Goal: Check status: Check status

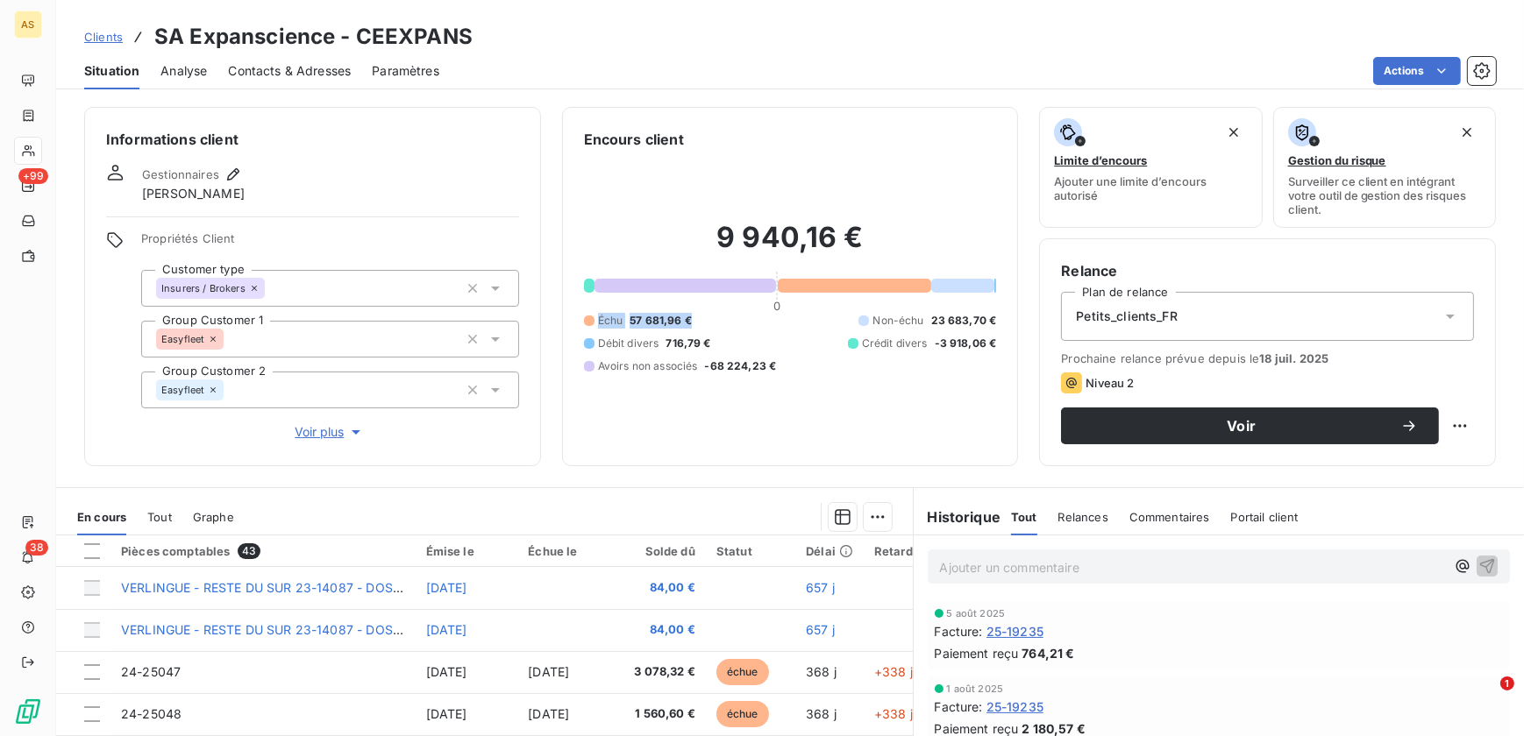
drag, startPoint x: 594, startPoint y: 316, endPoint x: 697, endPoint y: 310, distance: 102.7
click at [697, 310] on div "9 940,16 € 0 Échu 57 681,96 € Non-échu 23 683,70 € Débit divers 716,79 € Crédit…" at bounding box center [790, 297] width 413 height 295
drag, startPoint x: 714, startPoint y: 342, endPoint x: 571, endPoint y: 353, distance: 143.4
click at [571, 353] on div "Encours client 9 940,16 € 0 Échu 57 681,96 € Non-échu 23 683,70 € Débit divers …" at bounding box center [790, 286] width 457 height 359
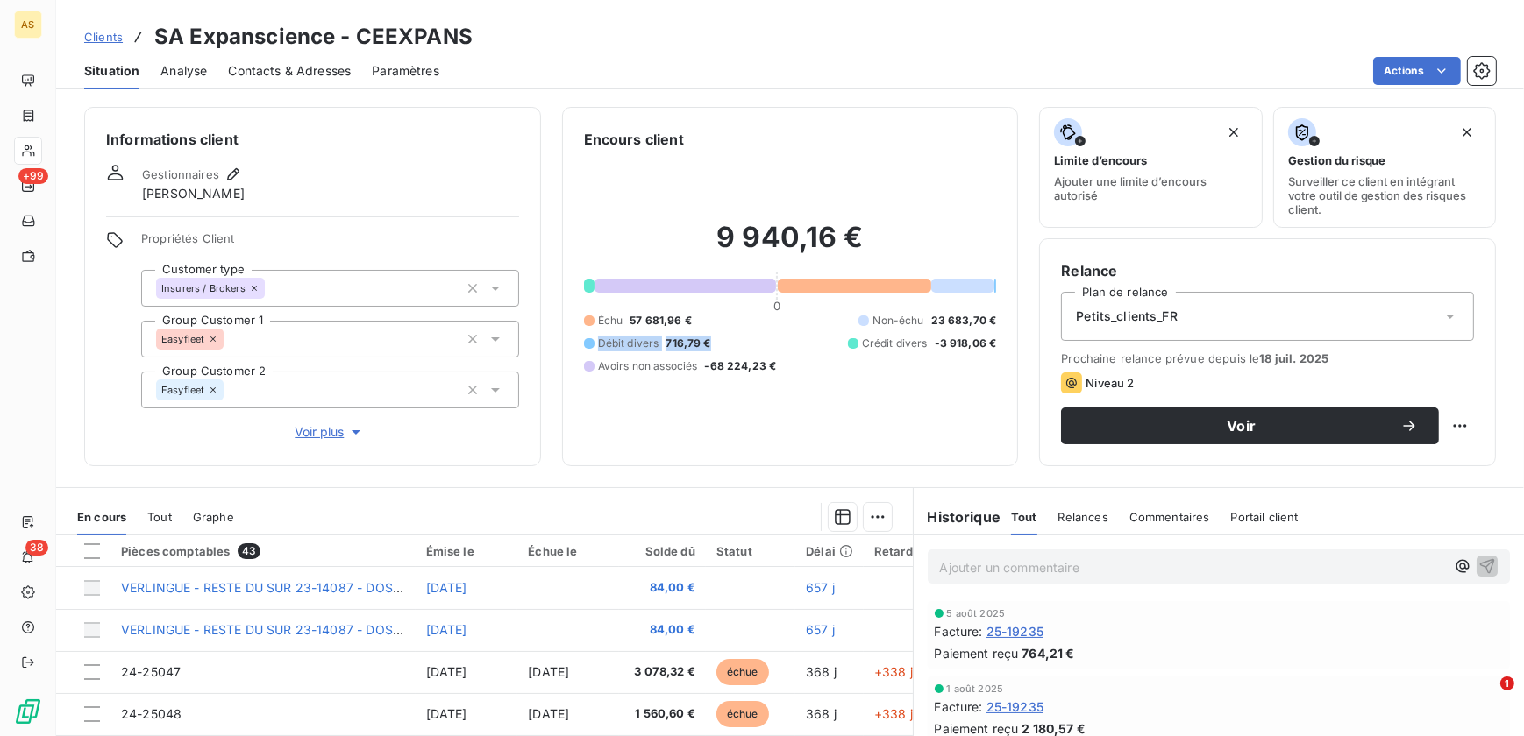
drag, startPoint x: 571, startPoint y: 353, endPoint x: 651, endPoint y: 349, distance: 80.8
click at [651, 349] on span "Débit divers" at bounding box center [628, 344] width 61 height 16
drag, startPoint x: 770, startPoint y: 363, endPoint x: 593, endPoint y: 373, distance: 177.4
click at [593, 373] on div "Avoirs non associés -68 224,23 €" at bounding box center [680, 367] width 193 height 16
drag, startPoint x: 593, startPoint y: 373, endPoint x: 605, endPoint y: 371, distance: 12.6
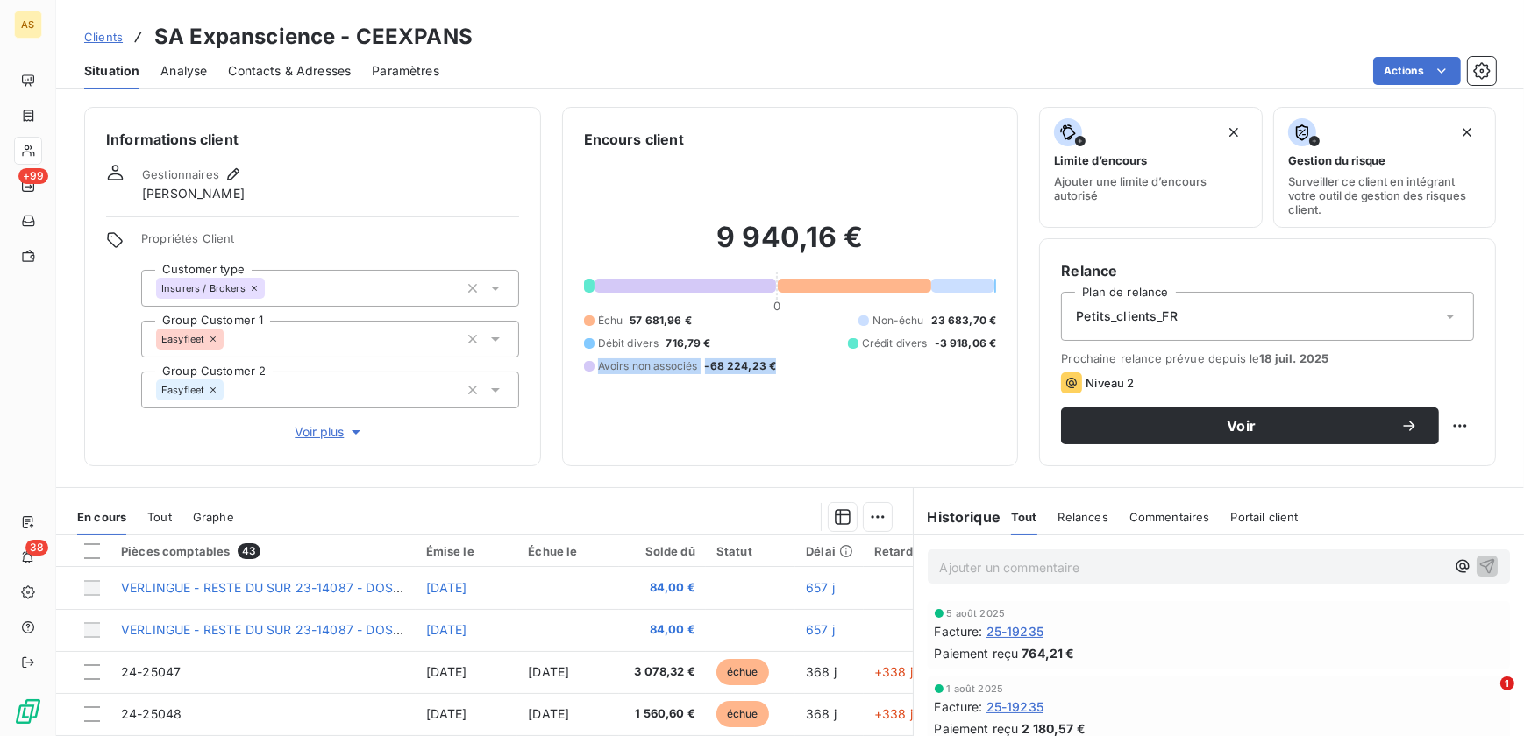
click at [605, 371] on span "Avoirs non associés" at bounding box center [648, 367] width 100 height 16
click at [1404, 77] on html "AS +99 38 Clients SA Expanscience - CEEXPANS Situation Analyse Contacts & Adres…" at bounding box center [762, 368] width 1524 height 736
click at [956, 44] on html "AS +99 38 Clients SA Expanscience - CEEXPANS Situation Analyse Contacts & Adres…" at bounding box center [762, 368] width 1524 height 736
drag, startPoint x: 716, startPoint y: 236, endPoint x: 871, endPoint y: 234, distance: 154.3
click at [871, 234] on h2 "9 940,16 €" at bounding box center [790, 246] width 413 height 53
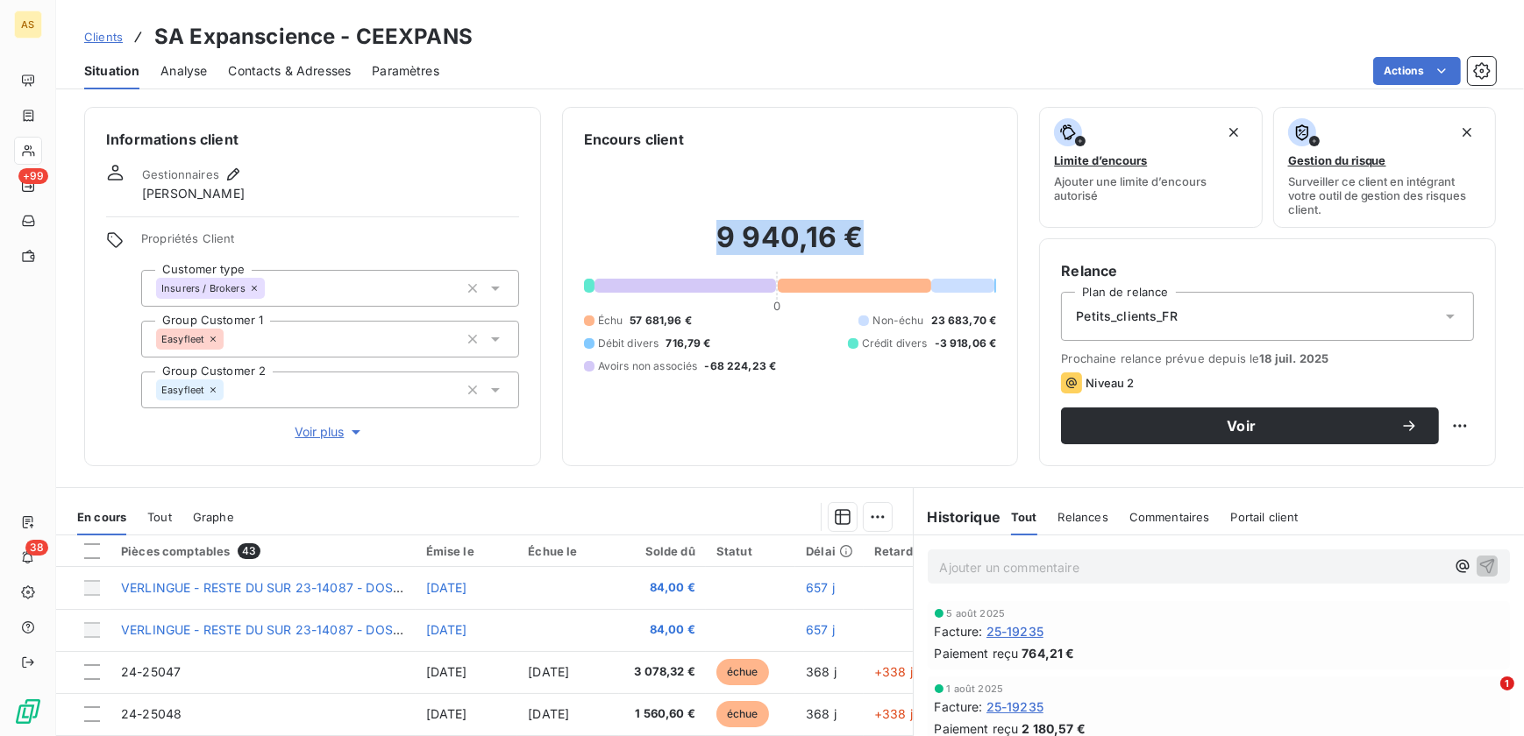
click at [871, 234] on h2 "9 940,16 €" at bounding box center [790, 246] width 413 height 53
click at [1445, 82] on html "AS +99 38 Clients SA Expanscience - CEEXPANS Situation Analyse Contacts & Adres…" at bounding box center [762, 368] width 1524 height 736
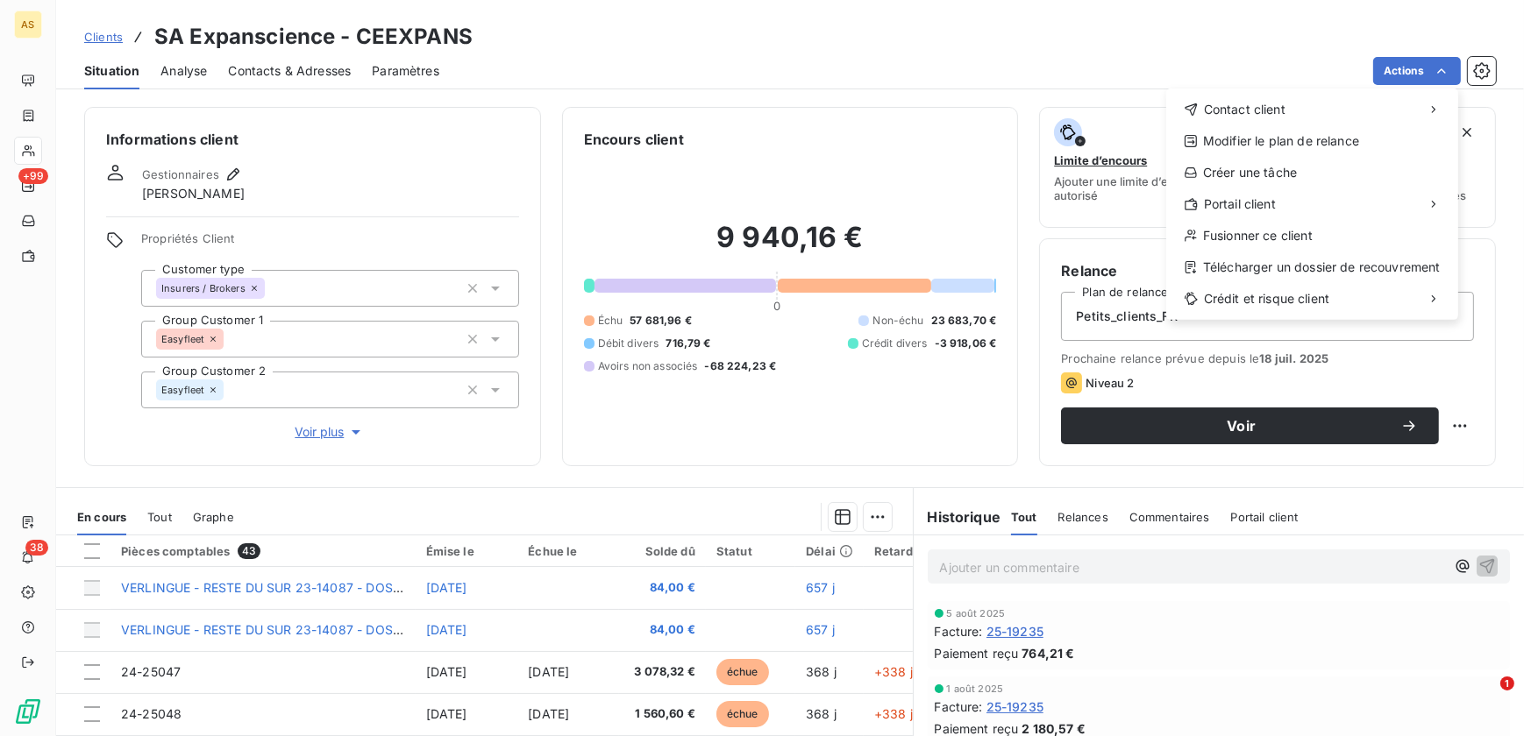
click at [1212, 48] on html "AS +99 38 Clients SA Expanscience - CEEXPANS Situation Analyse Contacts & Adres…" at bounding box center [762, 368] width 1524 height 736
